Goal: Understand process/instructions

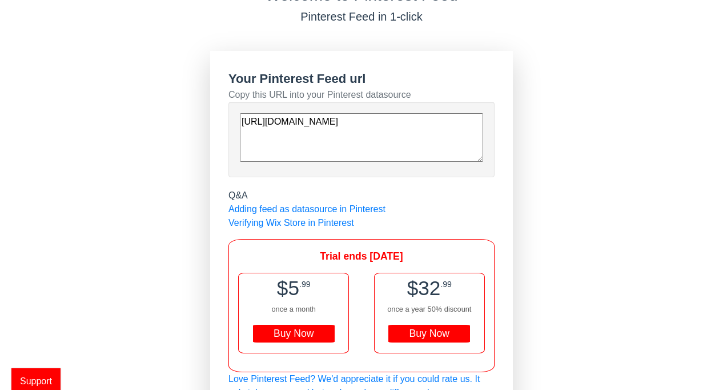
scroll to position [83, 0]
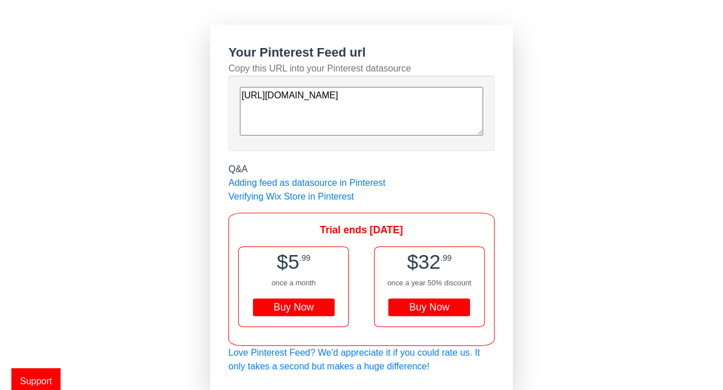
click at [119, 201] on div "Welcome to Pinterest Feed Pinterest Feed in 1-click Your Pinterest Feed url Cop…" at bounding box center [361, 175] width 723 height 432
click at [325, 193] on link "Verifying Wix Store in Pinterest" at bounding box center [291, 196] width 126 height 10
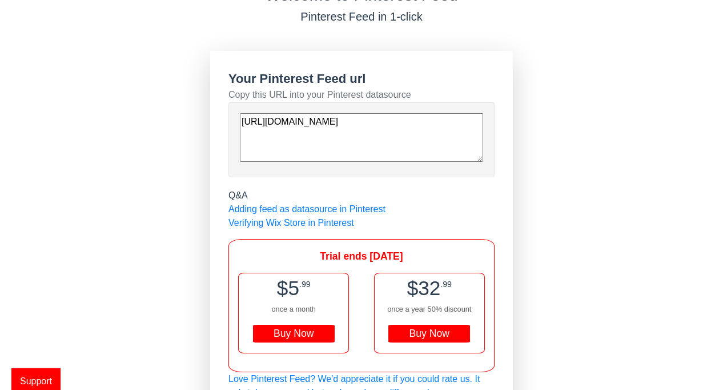
scroll to position [83, 0]
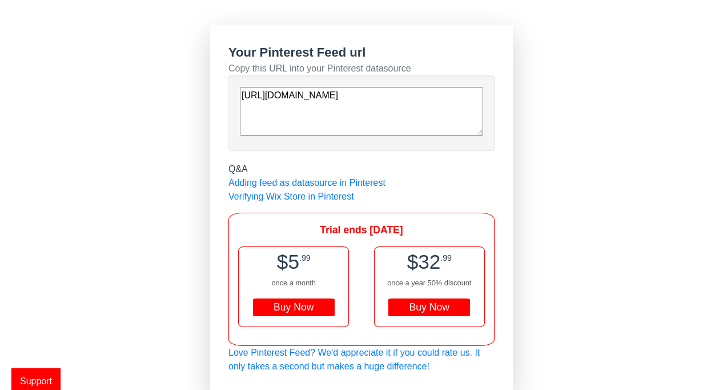
click at [519, 163] on div "Welcome to Pinterest Feed Pinterest Feed in 1-click Your Pinterest Feed url Cop…" at bounding box center [361, 175] width 723 height 432
drag, startPoint x: 185, startPoint y: 161, endPoint x: 498, endPoint y: 173, distance: 312.7
click at [535, 174] on div "Welcome to Pinterest Feed Pinterest Feed in 1-click Your Pinterest Feed url Cop…" at bounding box center [361, 175] width 723 height 432
click at [478, 172] on div "Q&A" at bounding box center [361, 169] width 266 height 14
